Goal: Find specific page/section: Find specific page/section

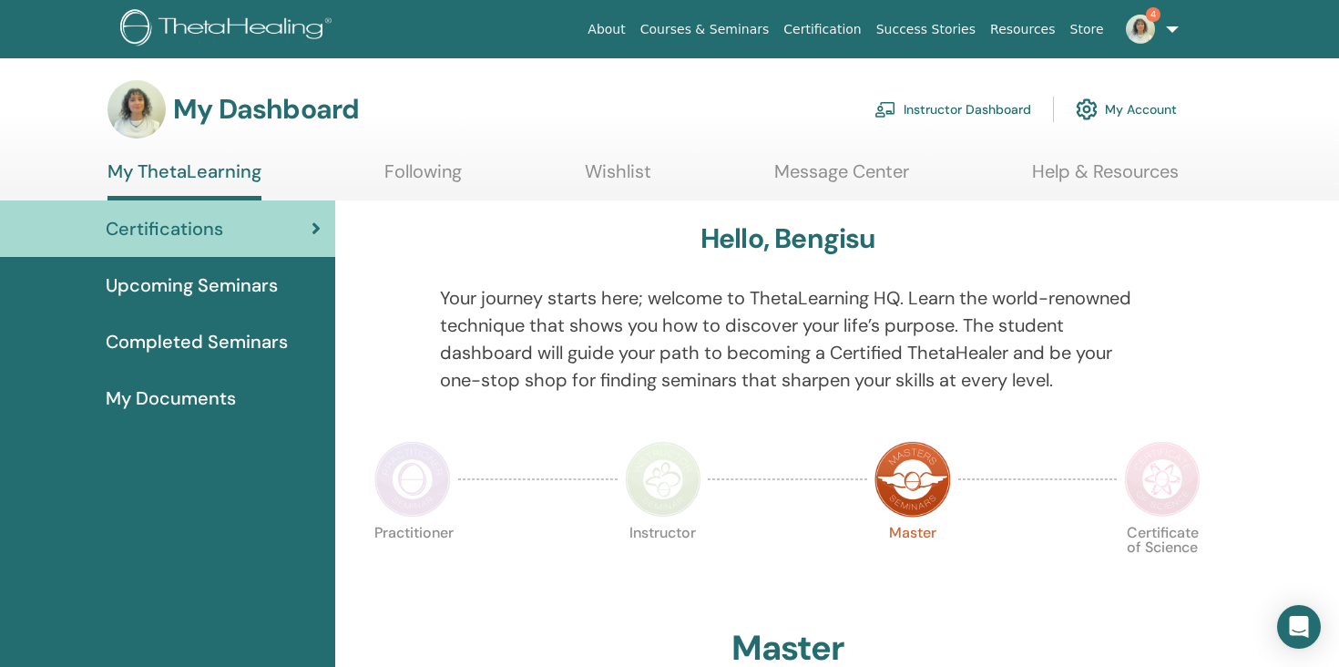
click at [976, 107] on link "Instructor Dashboard" at bounding box center [953, 109] width 157 height 40
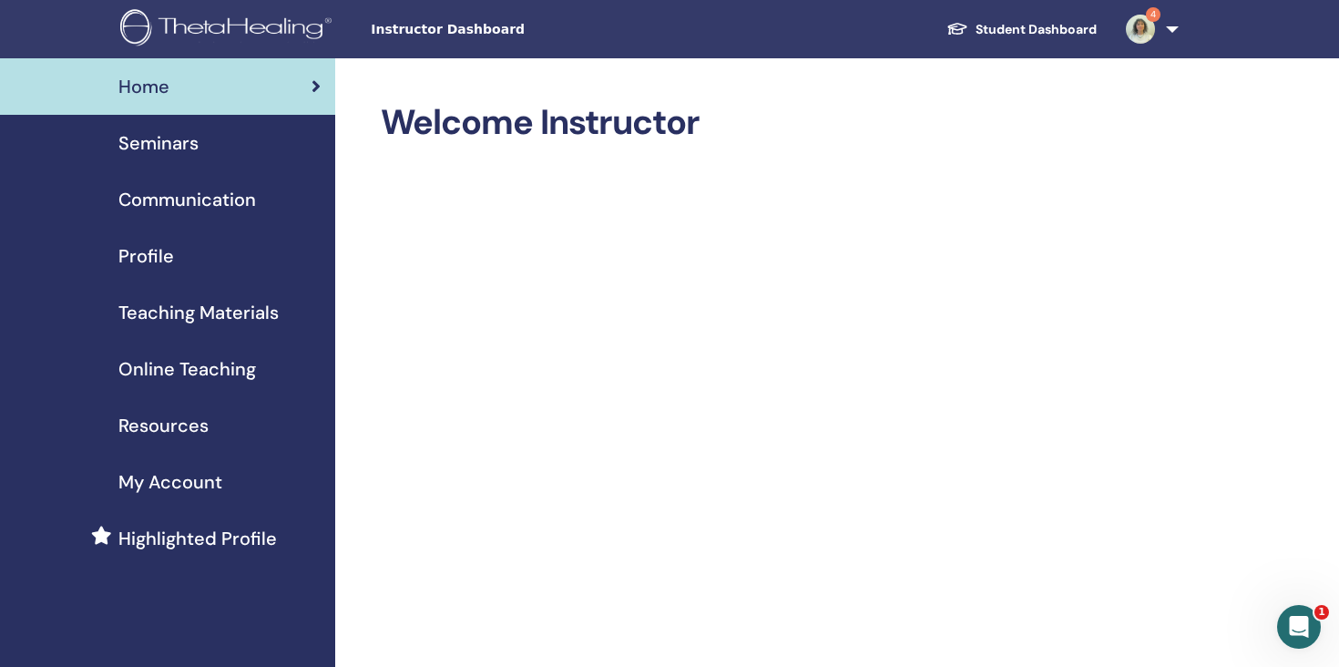
click at [216, 144] on div "Seminars" at bounding box center [168, 142] width 306 height 27
